Goal: Task Accomplishment & Management: Manage account settings

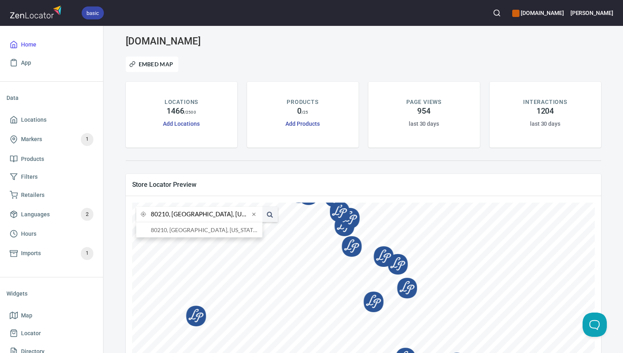
click at [168, 216] on input "80210, [GEOGRAPHIC_DATA], [US_STATE], [GEOGRAPHIC_DATA]" at bounding box center [200, 214] width 99 height 15
click at [173, 231] on li "76801, [GEOGRAPHIC_DATA], [US_STATE], [GEOGRAPHIC_DATA]" at bounding box center [199, 229] width 126 height 15
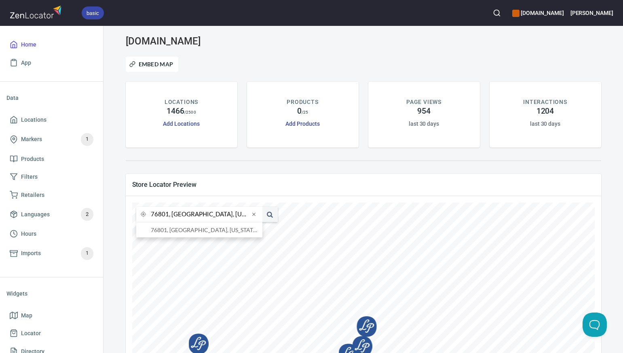
click at [168, 216] on input "76801, [GEOGRAPHIC_DATA], [US_STATE], [GEOGRAPHIC_DATA]" at bounding box center [200, 214] width 99 height 15
click at [178, 231] on li "76119, [GEOGRAPHIC_DATA], [US_STATE], [GEOGRAPHIC_DATA]" at bounding box center [199, 229] width 126 height 15
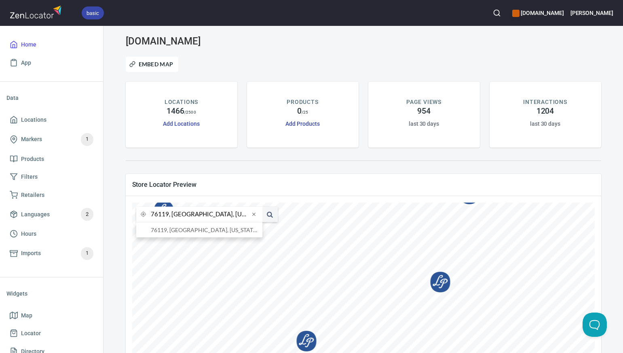
click at [168, 215] on input "76119, [GEOGRAPHIC_DATA], [US_STATE], [GEOGRAPHIC_DATA]" at bounding box center [200, 214] width 99 height 15
click at [176, 233] on li "76086, [GEOGRAPHIC_DATA], [US_STATE], [GEOGRAPHIC_DATA]" at bounding box center [199, 229] width 126 height 15
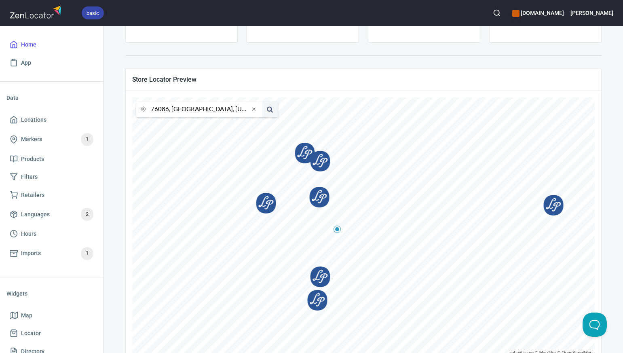
scroll to position [106, 0]
click at [168, 110] on input "76086, [GEOGRAPHIC_DATA], [US_STATE], [GEOGRAPHIC_DATA]" at bounding box center [200, 108] width 99 height 15
click at [177, 123] on li "75048, Sachse, [US_STATE], [GEOGRAPHIC_DATA]" at bounding box center [199, 124] width 126 height 15
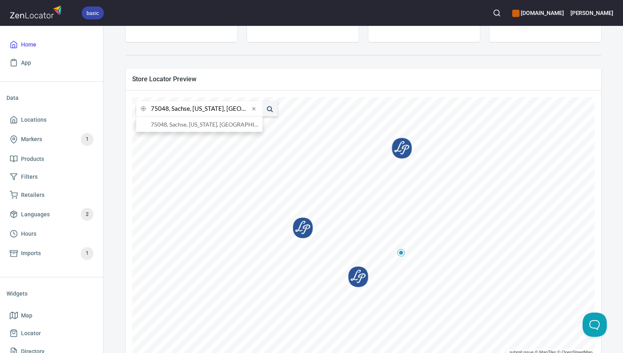
click at [167, 109] on input "75048, Sachse, [US_STATE], [GEOGRAPHIC_DATA]" at bounding box center [200, 108] width 99 height 15
click at [180, 124] on li "75093, [GEOGRAPHIC_DATA], [US_STATE], [GEOGRAPHIC_DATA]" at bounding box center [199, 124] width 126 height 15
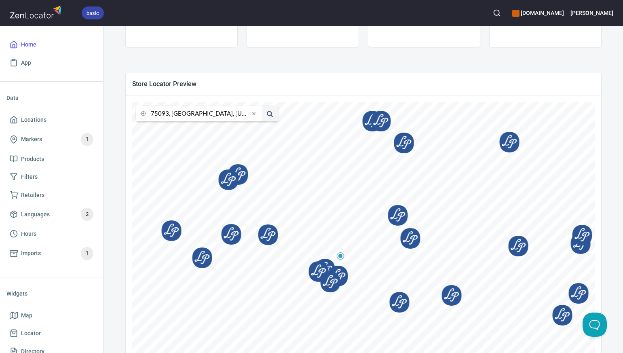
scroll to position [128, 0]
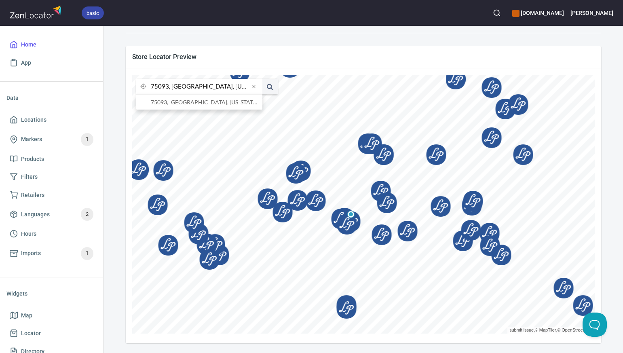
click at [168, 87] on input "75093, [GEOGRAPHIC_DATA], [US_STATE], [GEOGRAPHIC_DATA]" at bounding box center [200, 86] width 99 height 15
click at [175, 101] on li "77019, [GEOGRAPHIC_DATA], [US_STATE], [GEOGRAPHIC_DATA]" at bounding box center [199, 102] width 126 height 15
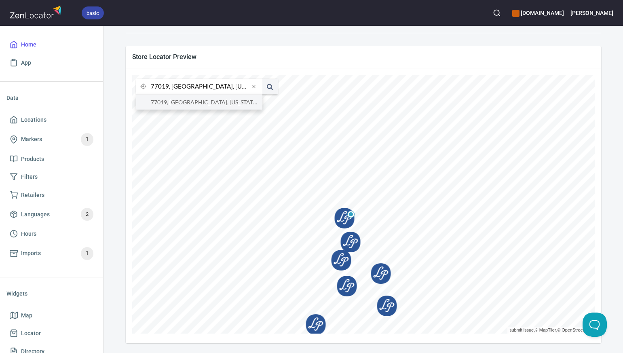
type input "77019, [GEOGRAPHIC_DATA], [US_STATE], [GEOGRAPHIC_DATA]"
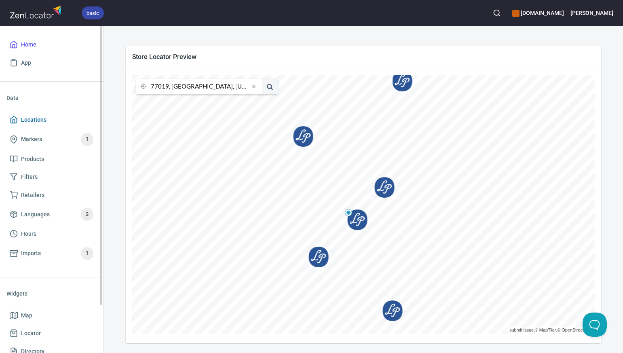
click at [59, 118] on span "Locations" at bounding box center [52, 120] width 84 height 10
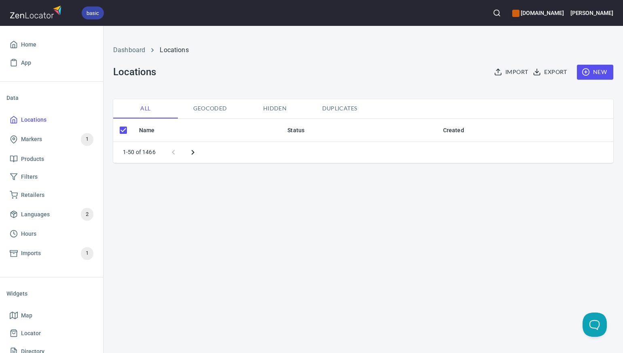
checkbox input "false"
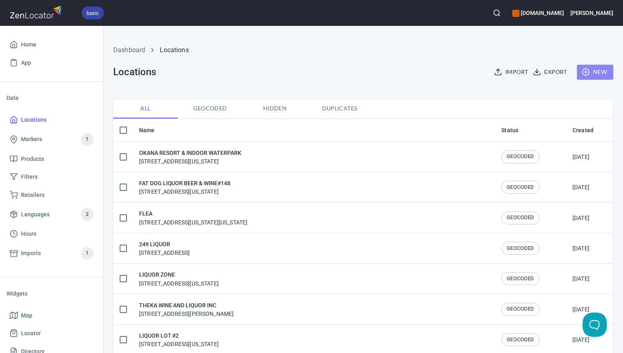
click at [602, 73] on span "New" at bounding box center [595, 72] width 23 height 10
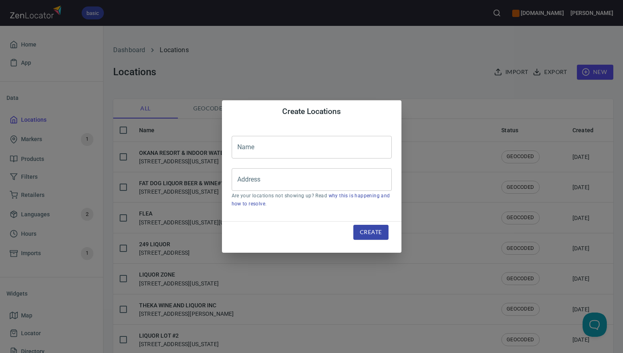
click at [239, 143] on input "text" at bounding box center [312, 147] width 160 height 23
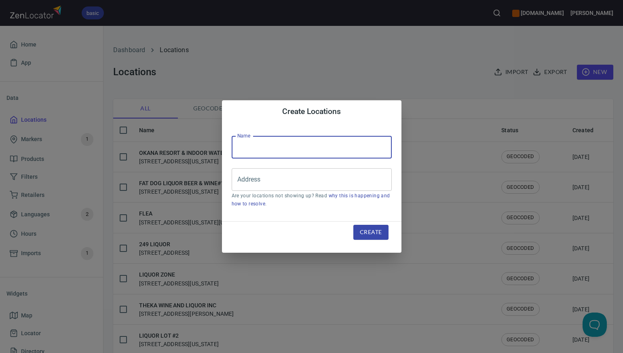
paste input "LIQUOR 21"
type input "LIQUOR 21"
click at [238, 181] on input "Address" at bounding box center [305, 179] width 141 height 15
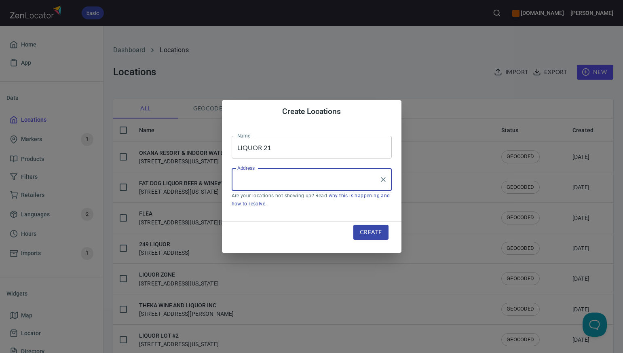
paste input "[STREET_ADDRESS]"
click at [269, 203] on li "[STREET_ADDRESS][US_STATE]" at bounding box center [312, 203] width 160 height 15
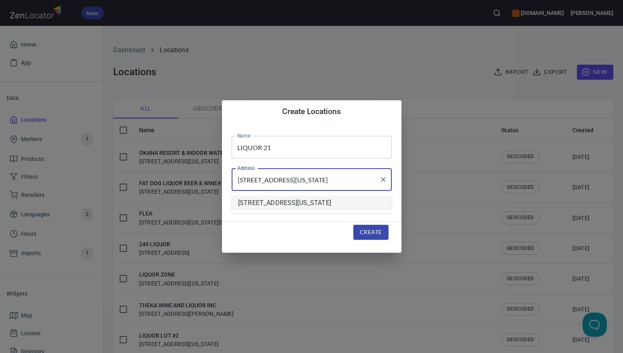
scroll to position [0, 0]
type input "[STREET_ADDRESS][US_STATE]"
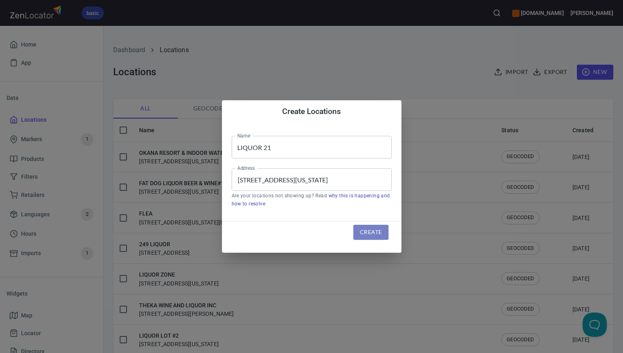
click at [370, 231] on span "Create" at bounding box center [371, 232] width 22 height 10
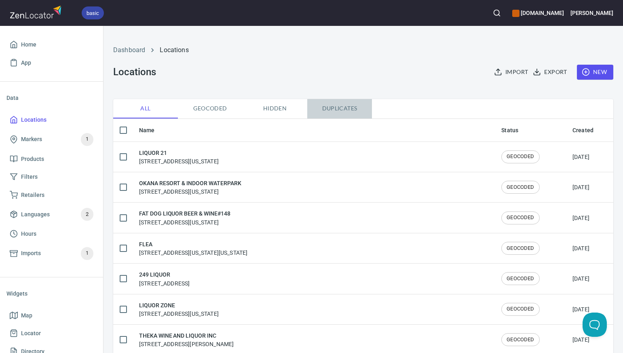
click at [339, 108] on span "Duplicates" at bounding box center [339, 109] width 55 height 10
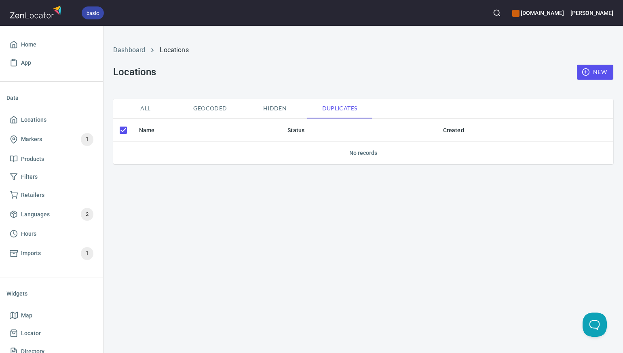
checkbox input "false"
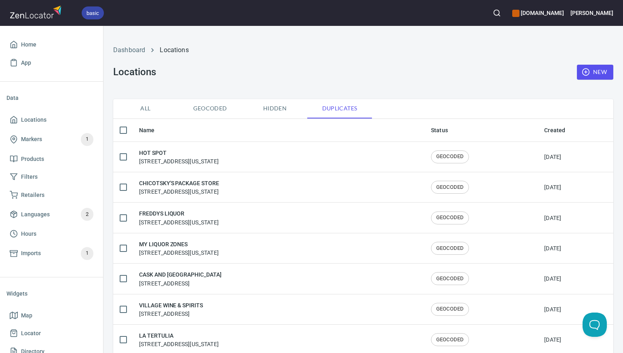
click at [146, 110] on span "All" at bounding box center [145, 109] width 55 height 10
